Goal: Task Accomplishment & Management: Use online tool/utility

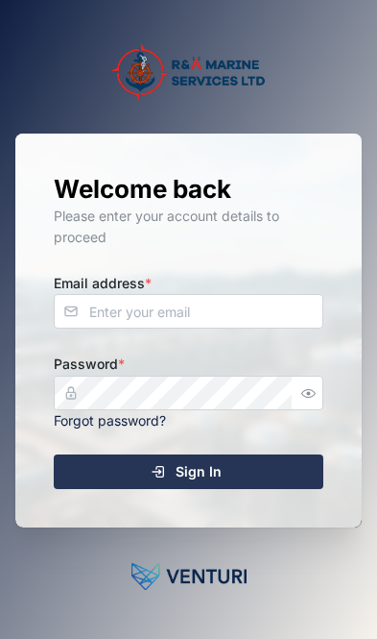
scroll to position [104, 0]
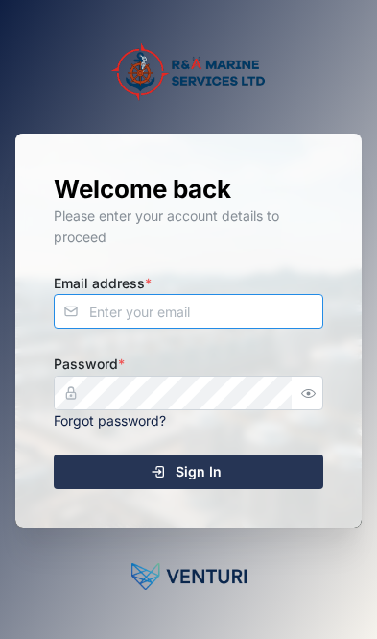
click at [286, 294] on input "Email address *" at bounding box center [189, 311] width 270 height 35
type input "[EMAIL_ADDRESS][DOMAIN_NAME]"
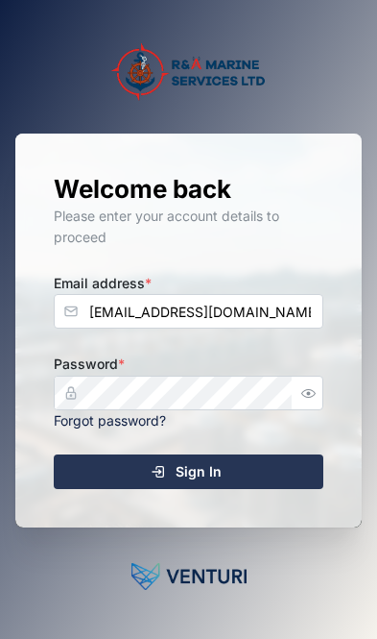
click at [267, 455] on div "Sign In" at bounding box center [185, 471] width 239 height 33
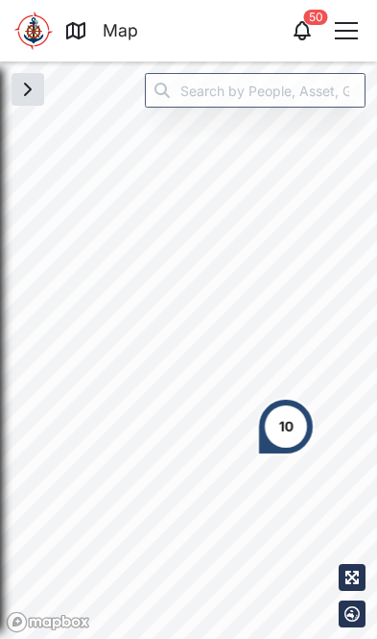
click at [310, 27] on icon "button" at bounding box center [302, 30] width 23 height 23
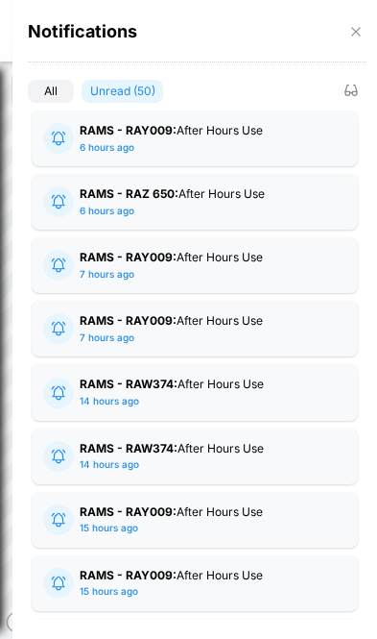
click at [350, 32] on icon "button" at bounding box center [356, 31] width 15 height 15
